Goal: Transaction & Acquisition: Book appointment/travel/reservation

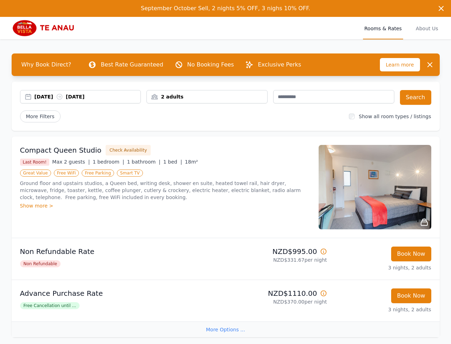
drag, startPoint x: 52, startPoint y: 98, endPoint x: 97, endPoint y: 106, distance: 45.6
click at [52, 98] on div "[DATE] [DATE]" at bounding box center [87, 96] width 106 height 7
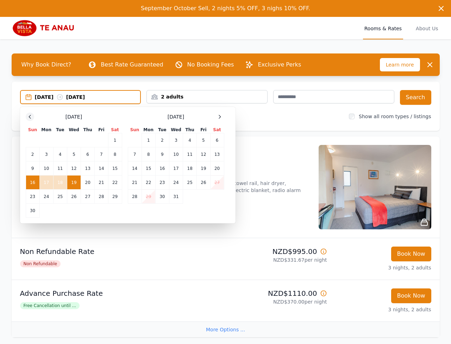
click at [32, 115] on icon at bounding box center [30, 117] width 6 height 6
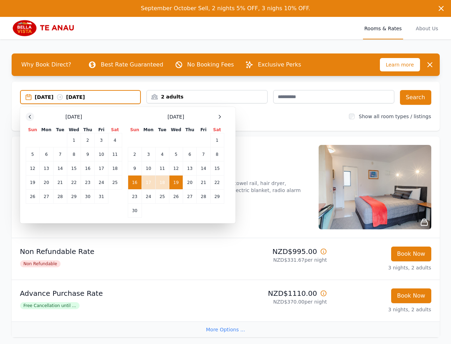
click at [32, 115] on icon at bounding box center [30, 117] width 6 height 6
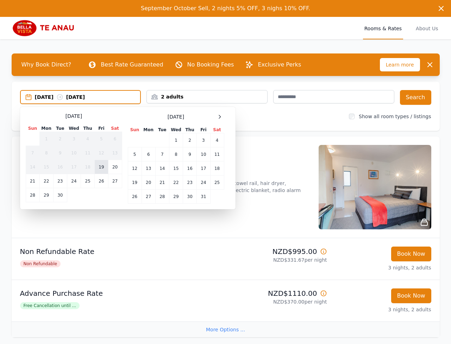
click at [102, 167] on td "19" at bounding box center [101, 167] width 13 height 14
click at [60, 180] on td "23" at bounding box center [60, 181] width 14 height 14
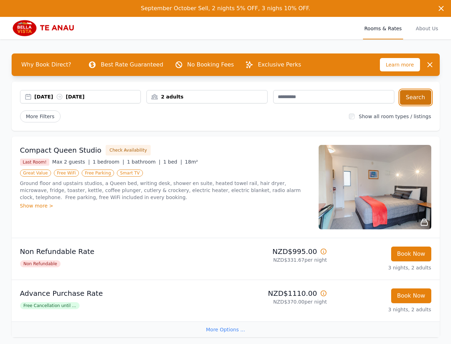
click at [415, 95] on button "Search" at bounding box center [415, 97] width 31 height 15
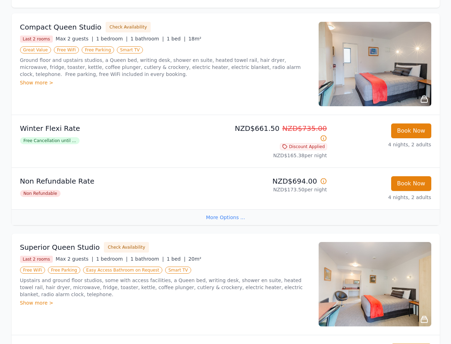
scroll to position [63, 0]
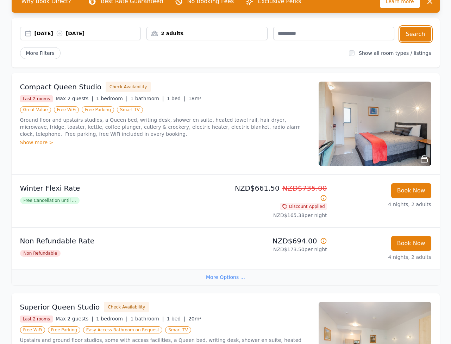
click at [36, 32] on div "[DATE] [DATE]" at bounding box center [87, 33] width 106 height 7
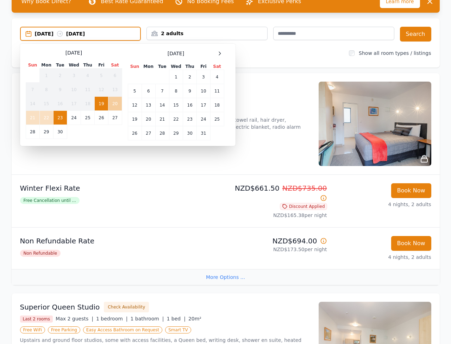
drag, startPoint x: 116, startPoint y: 106, endPoint x: 113, endPoint y: 107, distance: 4.0
click at [116, 106] on td "20" at bounding box center [115, 104] width 14 height 14
click at [69, 118] on td "24" at bounding box center [74, 118] width 14 height 14
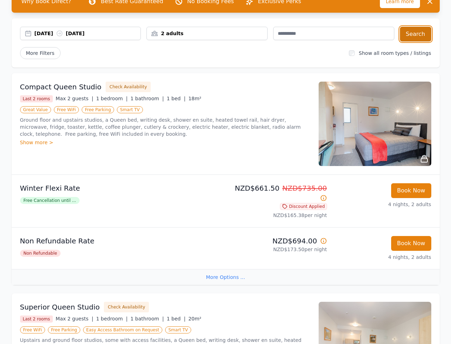
click at [419, 35] on button "Search" at bounding box center [415, 34] width 31 height 15
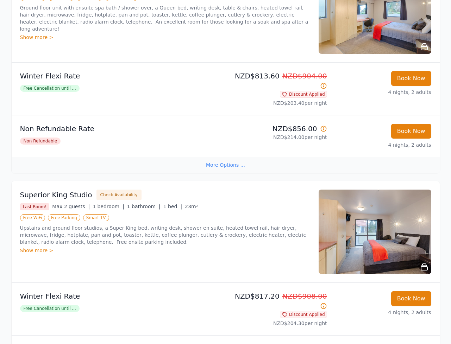
scroll to position [619, 0]
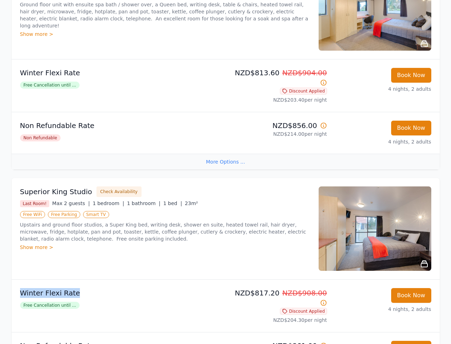
drag, startPoint x: 20, startPoint y: 262, endPoint x: 182, endPoint y: 263, distance: 161.8
click at [93, 288] on div "Winter Flexi Rate Free Cancellation until ..." at bounding box center [121, 306] width 203 height 36
click at [183, 288] on p "Winter Flexi Rate" at bounding box center [121, 293] width 203 height 10
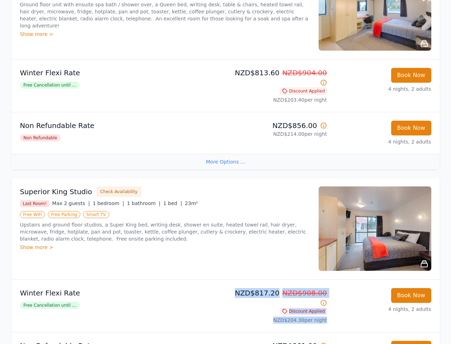
drag, startPoint x: 231, startPoint y: 264, endPoint x: 336, endPoint y: 261, distance: 104.8
click at [336, 280] on li "Winter Flexi Rate Free Cancellation until ... NZD$817.20 NZD$908.00 Discount Ap…" at bounding box center [226, 306] width 428 height 52
click at [361, 288] on div "Book Now 4 nights, 2 adults" at bounding box center [381, 306] width 98 height 36
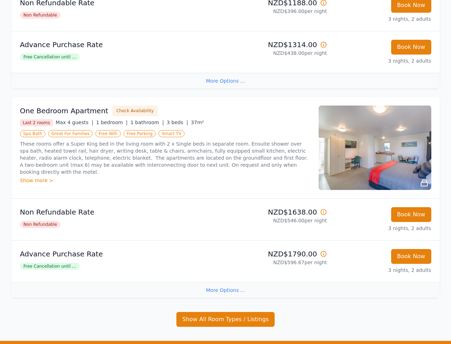
scroll to position [747, 0]
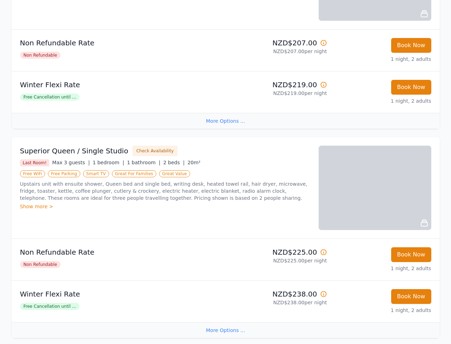
scroll to position [408, 0]
